Goal: Task Accomplishment & Management: Manage account settings

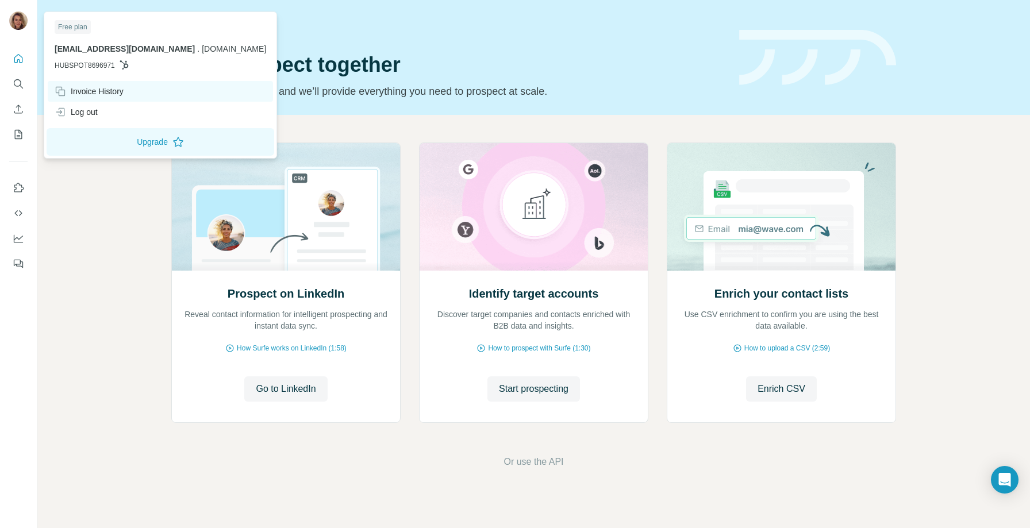
click at [97, 93] on div "Invoice History" at bounding box center [89, 91] width 69 height 11
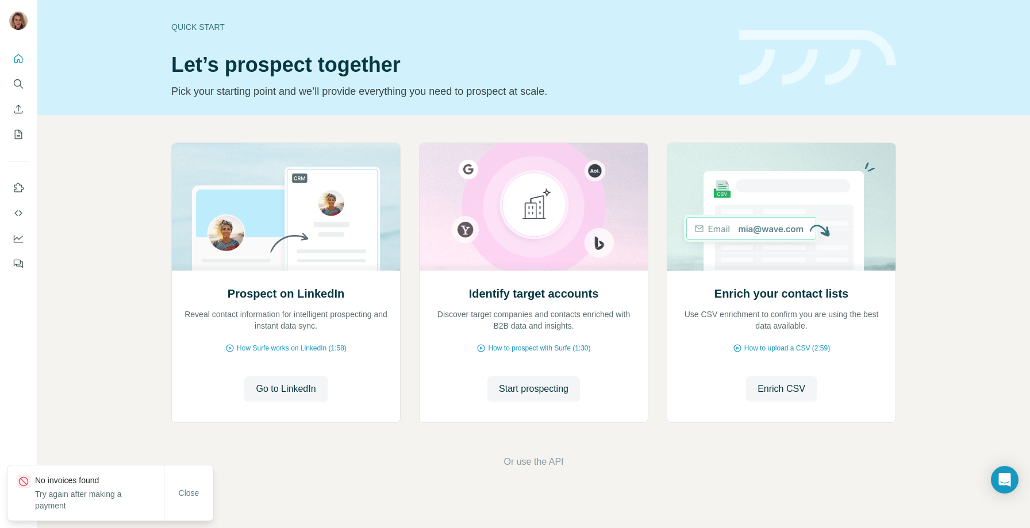
click at [112, 311] on div "Prospect on LinkedIn Reveal contact information for intelligent prospecting and…" at bounding box center [533, 306] width 992 height 382
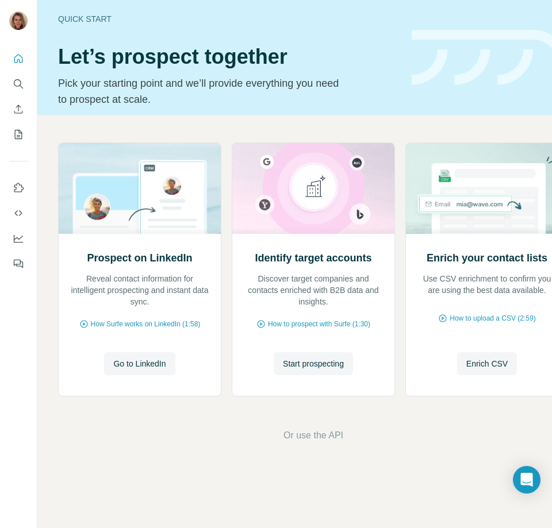
click at [226, 135] on div "Prospect on LinkedIn Reveal contact information for intelligent prospecting and…" at bounding box center [313, 292] width 552 height 355
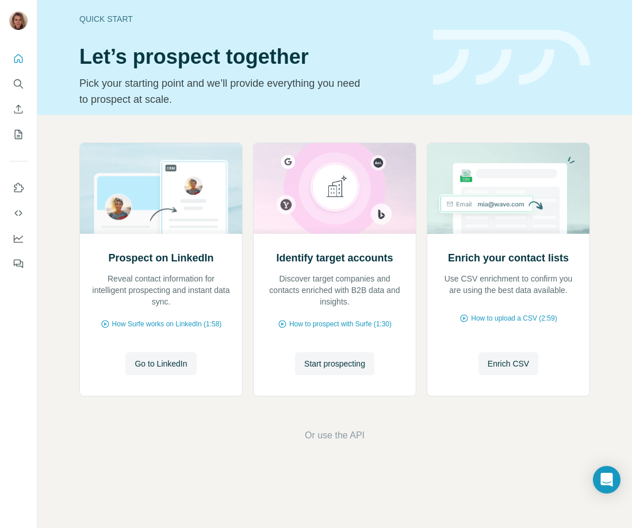
click at [255, 95] on p "Pick your starting point and we’ll provide everything you need to prospect at s…" at bounding box center [223, 91] width 288 height 32
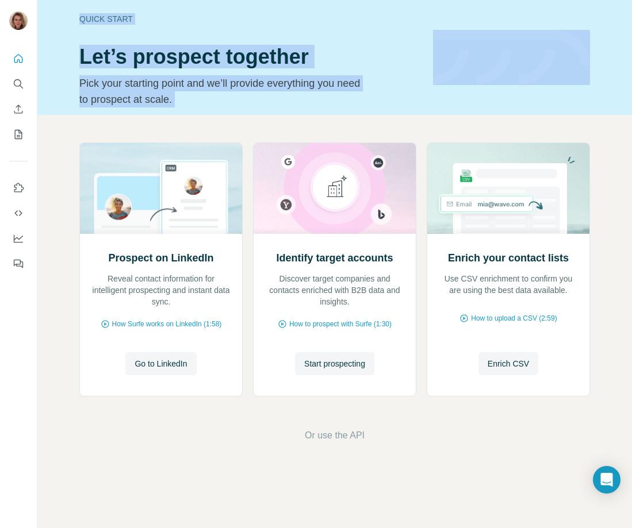
drag, startPoint x: 255, startPoint y: 95, endPoint x: 228, endPoint y: -19, distance: 116.9
click at [228, 0] on html "Quick start Let’s prospect together Pick your starting point and we’ll provide …" at bounding box center [316, 264] width 632 height 528
click at [64, 60] on div "Quick start Let’s prospect together Pick your starting point and we’ll provide …" at bounding box center [334, 57] width 594 height 115
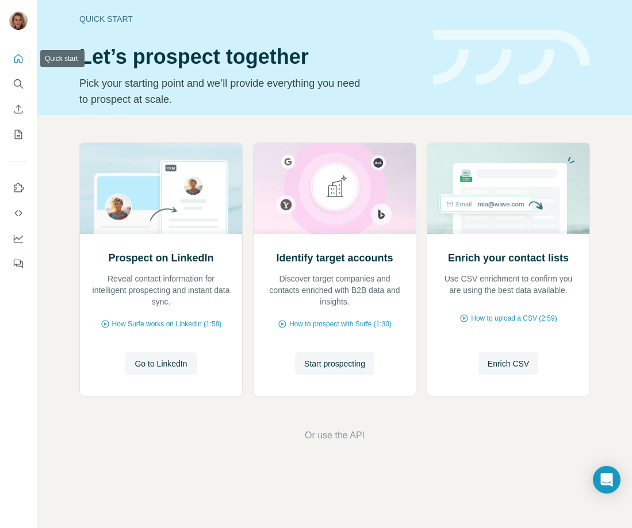
click at [16, 58] on icon "Quick start" at bounding box center [18, 58] width 11 height 11
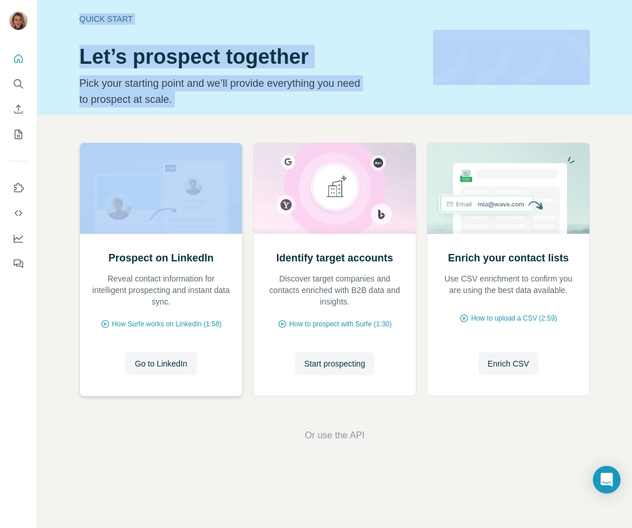
drag, startPoint x: 78, startPoint y: 12, endPoint x: 95, endPoint y: 206, distance: 194.4
click at [95, 206] on div "Quick start Let’s prospect together Pick your starting point and we’ll provide …" at bounding box center [334, 264] width 594 height 528
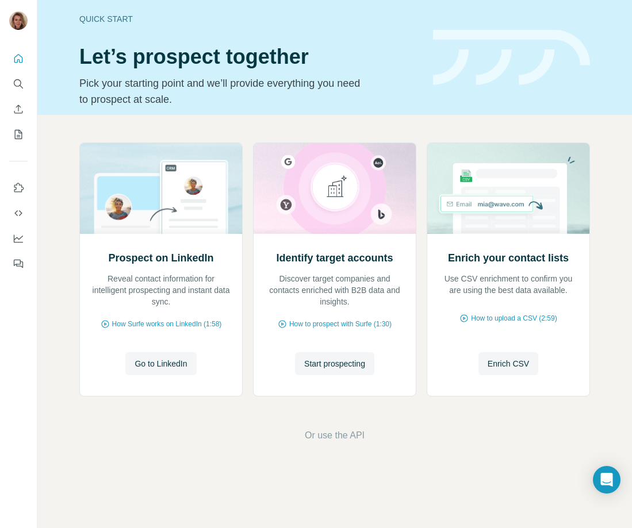
click at [264, 101] on p "Pick your starting point and we’ll provide everything you need to prospect at s…" at bounding box center [223, 91] width 288 height 32
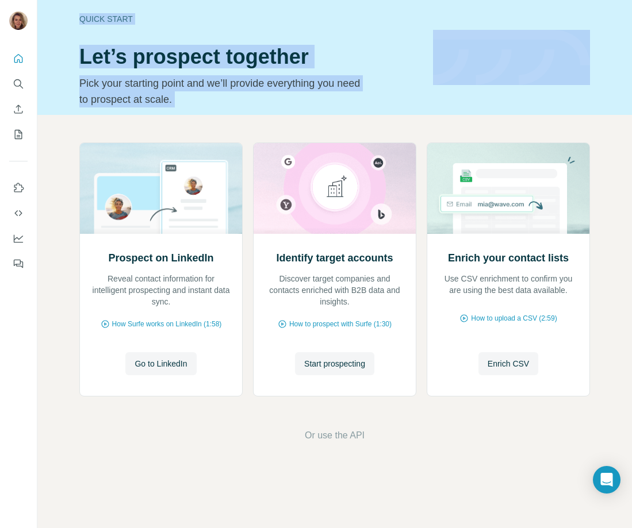
drag, startPoint x: 263, startPoint y: 99, endPoint x: 211, endPoint y: -29, distance: 138.2
click at [211, 0] on html "Quick start Let’s prospect together Pick your starting point and we’ll provide …" at bounding box center [316, 264] width 632 height 528
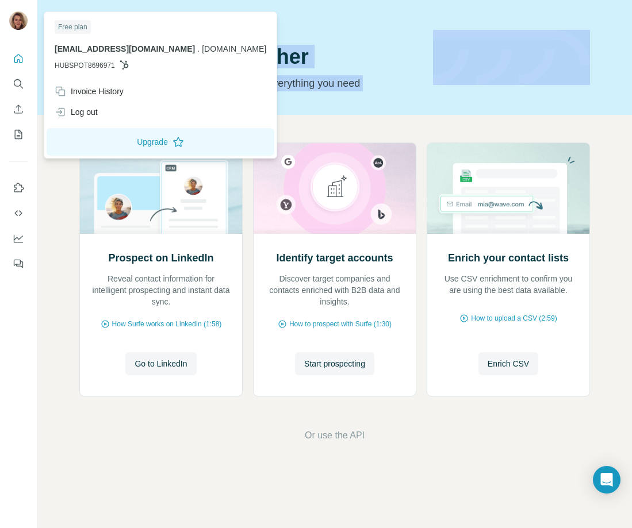
click at [13, 17] on img at bounding box center [18, 20] width 18 height 18
click at [292, 106] on p "Pick your starting point and we’ll provide everything you need to prospect at s…" at bounding box center [223, 91] width 288 height 32
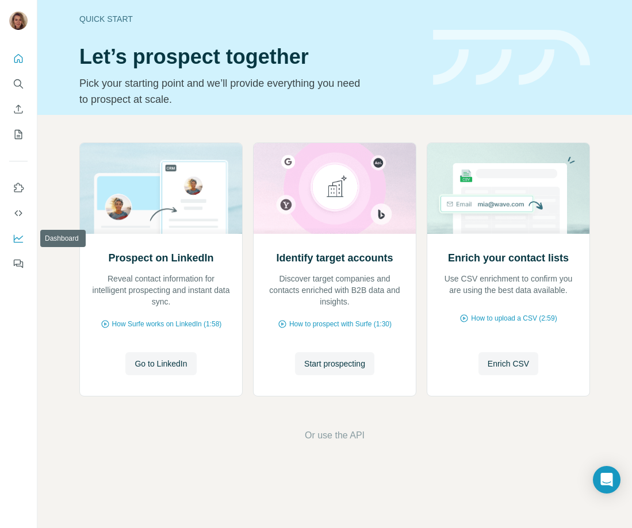
click at [17, 241] on icon "Dashboard" at bounding box center [18, 238] width 11 height 11
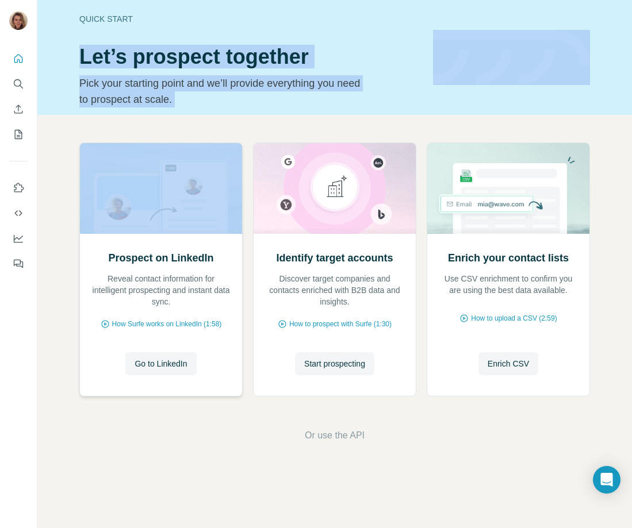
drag, startPoint x: 130, startPoint y: 14, endPoint x: 172, endPoint y: 146, distance: 138.7
click at [175, 148] on div "Quick start Let’s prospect together Pick your starting point and we’ll provide …" at bounding box center [334, 264] width 594 height 528
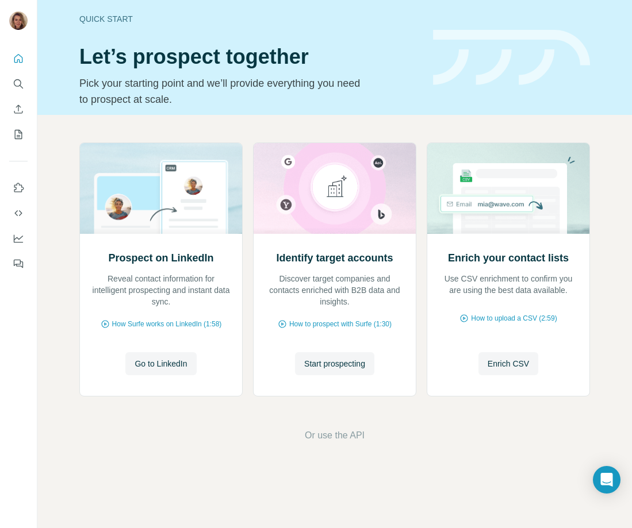
click at [165, 106] on p "Pick your starting point and we’ll provide everything you need to prospect at s…" at bounding box center [223, 91] width 288 height 32
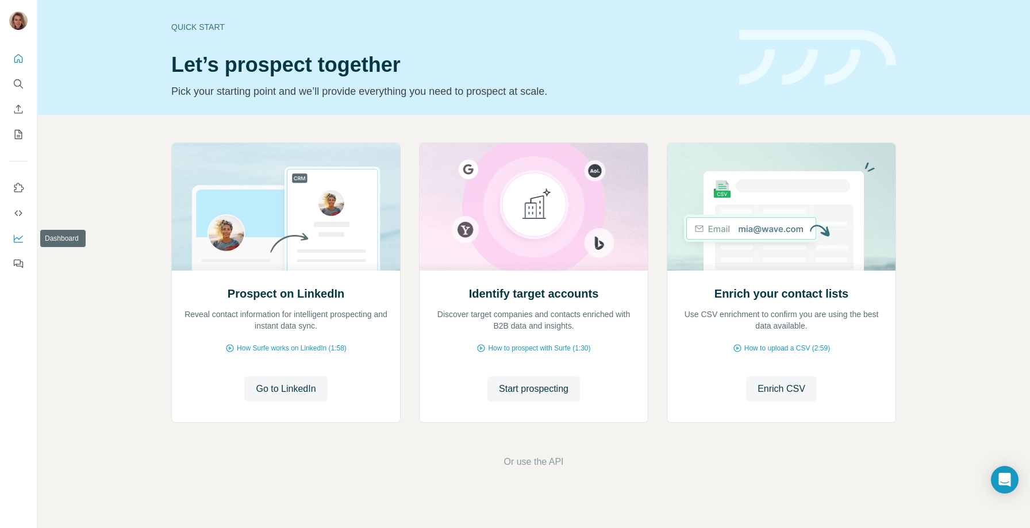
click at [15, 237] on icon "Dashboard" at bounding box center [18, 238] width 11 height 11
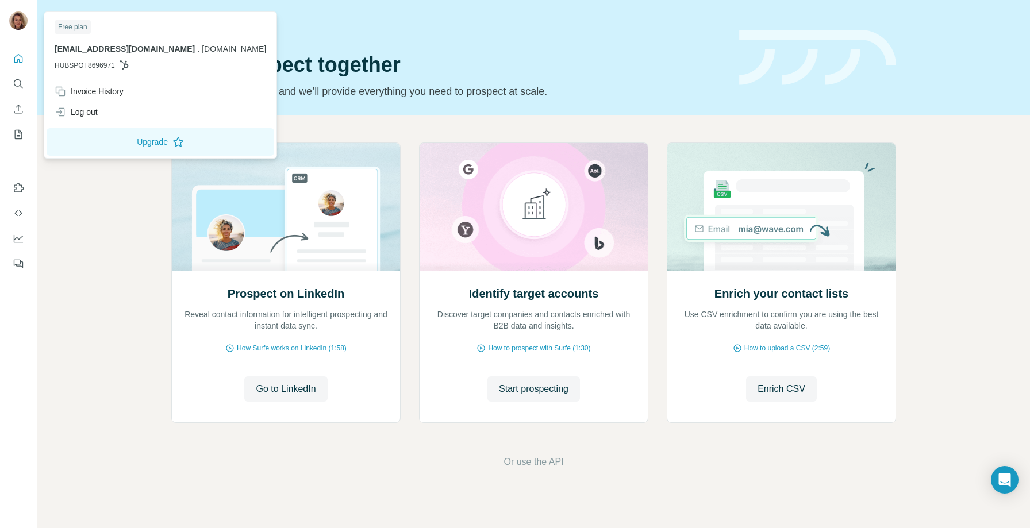
click at [126, 66] on icon at bounding box center [124, 64] width 9 height 9
click at [93, 68] on span "HUBSPOT8696971" at bounding box center [85, 65] width 60 height 10
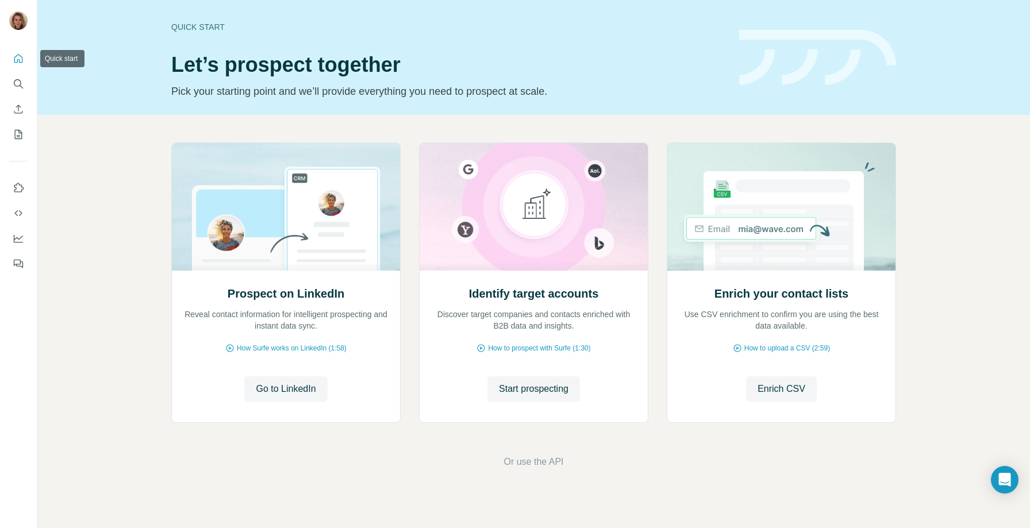
click at [16, 61] on icon "Quick start" at bounding box center [18, 58] width 11 height 11
click at [18, 234] on icon "Dashboard" at bounding box center [18, 238] width 11 height 11
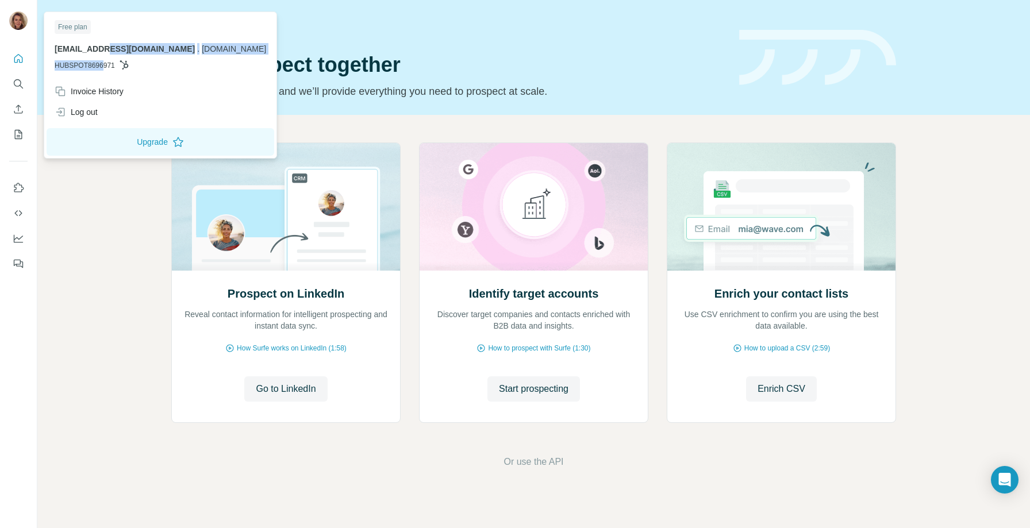
drag, startPoint x: 103, startPoint y: 48, endPoint x: 103, endPoint y: 64, distance: 16.1
click at [103, 64] on div "[EMAIL_ADDRESS][DOMAIN_NAME] . [DOMAIN_NAME] HUBSPOT8696971" at bounding box center [160, 57] width 211 height 28
click at [103, 64] on span "HUBSPOT8696971" at bounding box center [85, 65] width 60 height 10
click at [115, 90] on div "Invoice History" at bounding box center [89, 91] width 69 height 11
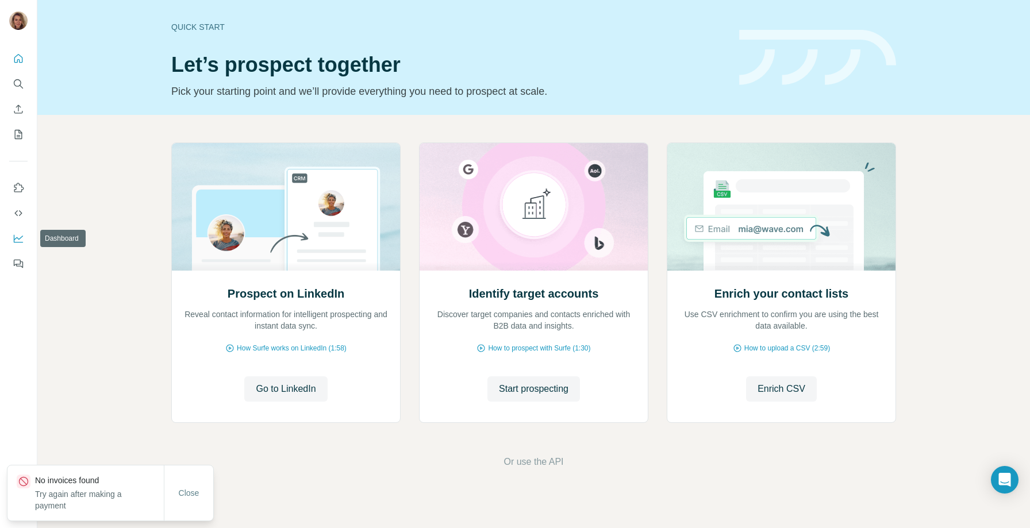
click at [16, 240] on icon "Dashboard" at bounding box center [18, 238] width 11 height 11
